Goal: Task Accomplishment & Management: Manage account settings

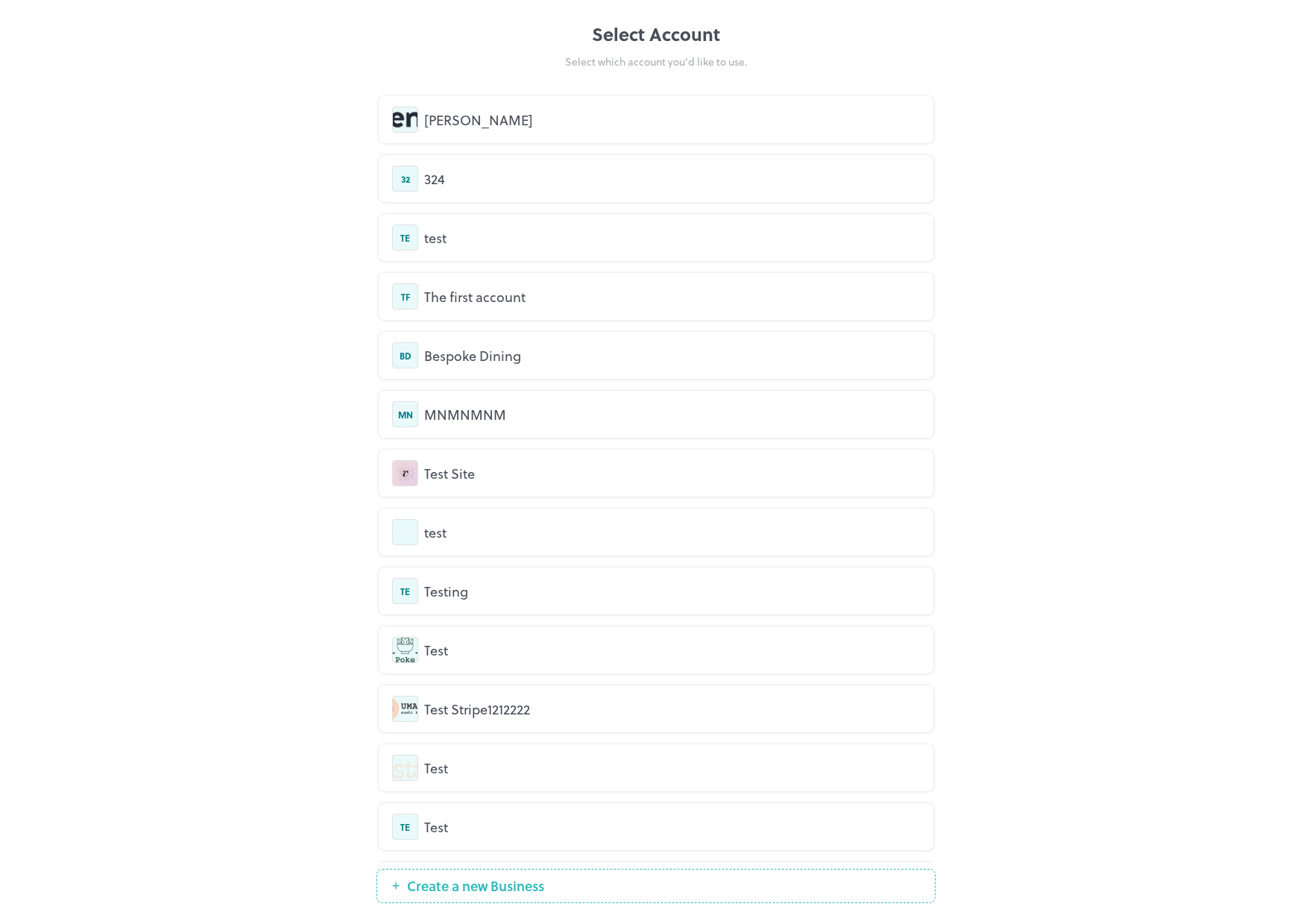
click at [482, 120] on div "[PERSON_NAME]" at bounding box center [672, 120] width 495 height 20
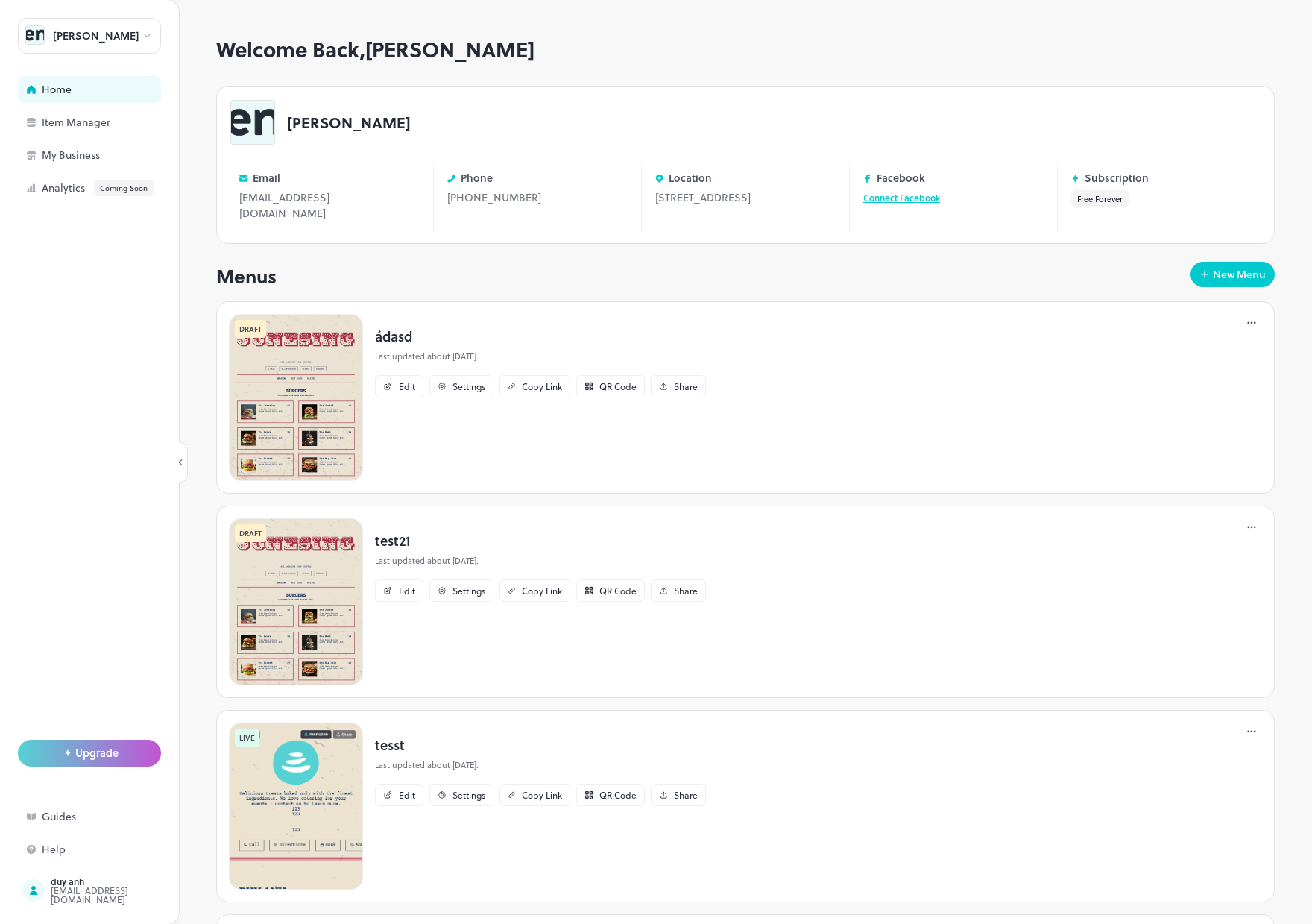
click at [1243, 331] on div at bounding box center [1251, 323] width 18 height 18
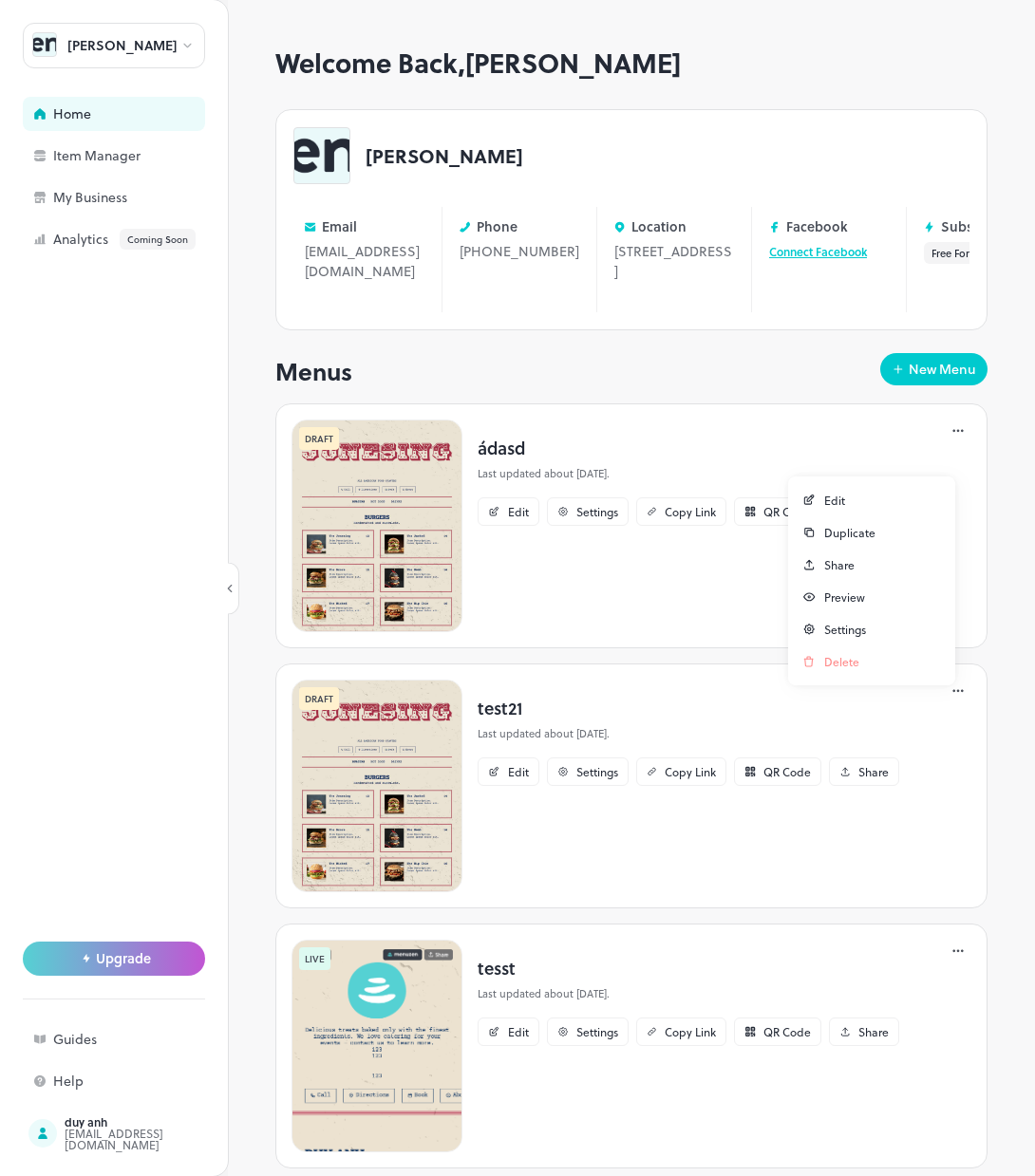
click at [879, 442] on div at bounding box center [517, 588] width 1035 height 1176
click at [960, 432] on icon at bounding box center [961, 430] width 3 height 3
click at [877, 439] on div at bounding box center [517, 588] width 1035 height 1176
click at [947, 442] on div at bounding box center [957, 430] width 23 height 23
